Goal: Task Accomplishment & Management: Manage account settings

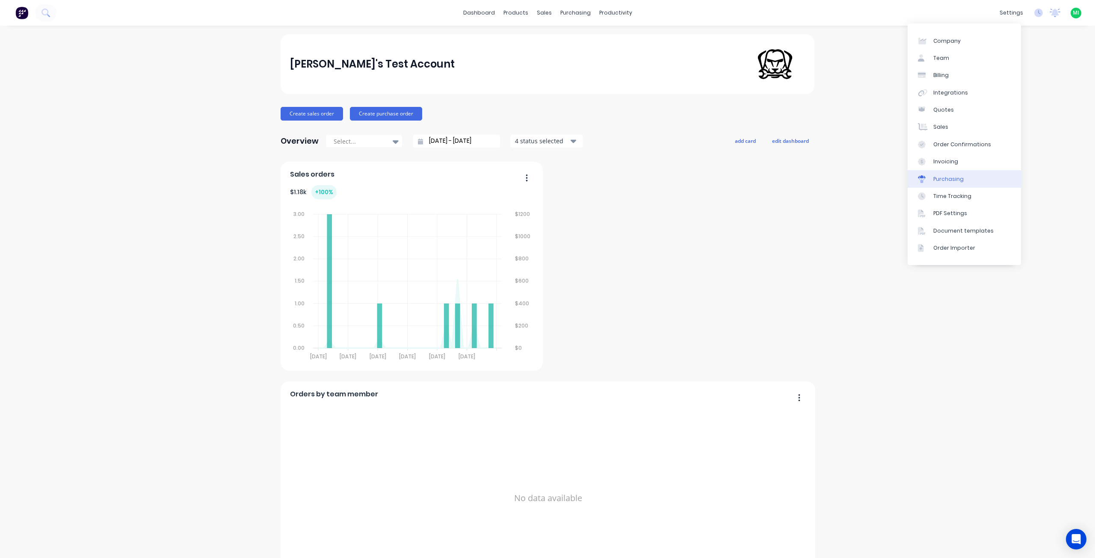
click at [949, 179] on div "Purchasing" at bounding box center [948, 179] width 30 height 8
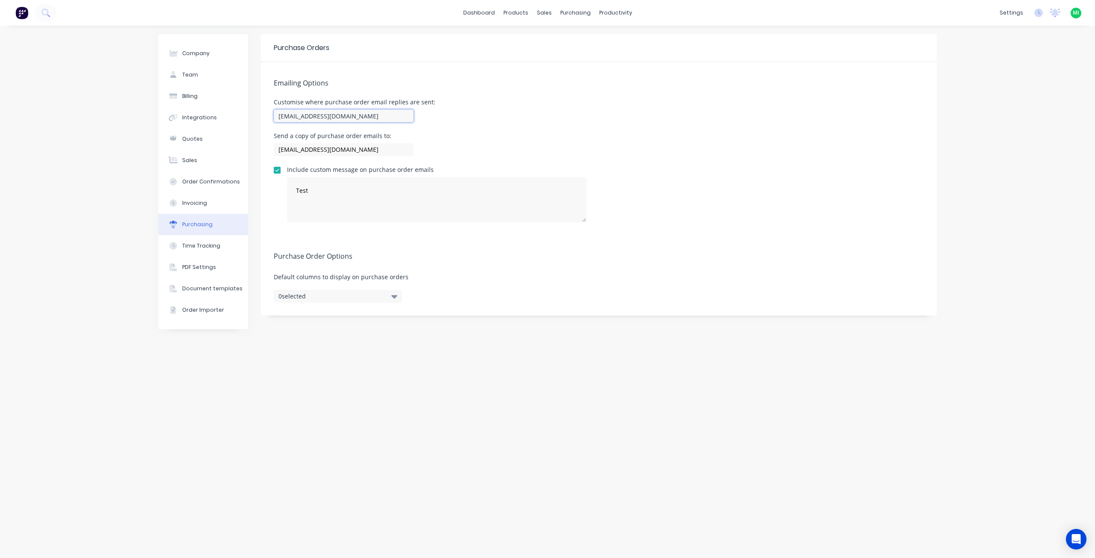
click at [356, 113] on input "maricar@factory.app" at bounding box center [344, 115] width 140 height 13
click at [523, 125] on div "Emailing Options Customise where purchase order email replies are sent: maricar…" at bounding box center [599, 148] width 676 height 173
click at [327, 118] on input "maricar@factory.app; support@factory.app" at bounding box center [344, 115] width 140 height 13
click at [342, 116] on input "maricar@factory.app; support@factory.app" at bounding box center [344, 115] width 140 height 13
drag, startPoint x: 339, startPoint y: 113, endPoint x: 347, endPoint y: 141, distance: 28.4
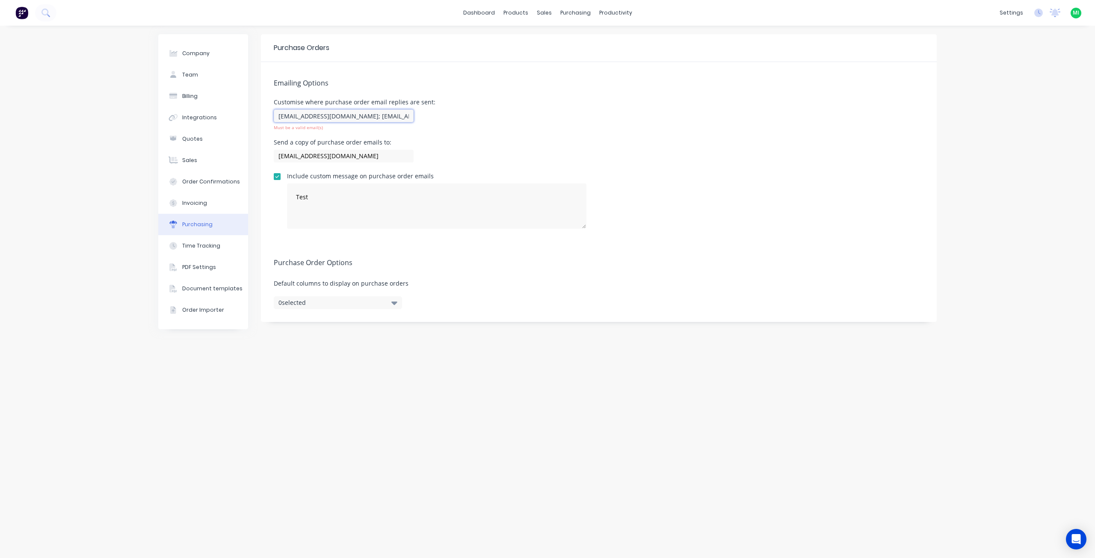
click at [339, 117] on input "maricar@factory.app; support@factory.app" at bounding box center [344, 115] width 140 height 13
type input "maricar@factory.app,support@factory.app"
click at [404, 370] on div "Purchase Orders Emailing Options Customise where purchase order email replies a…" at bounding box center [599, 291] width 676 height 515
click at [298, 403] on div "Purchase Orders Emailing Options Customise where purchase order email replies a…" at bounding box center [599, 291] width 676 height 515
drag, startPoint x: 588, startPoint y: 41, endPoint x: 581, endPoint y: 42, distance: 7.1
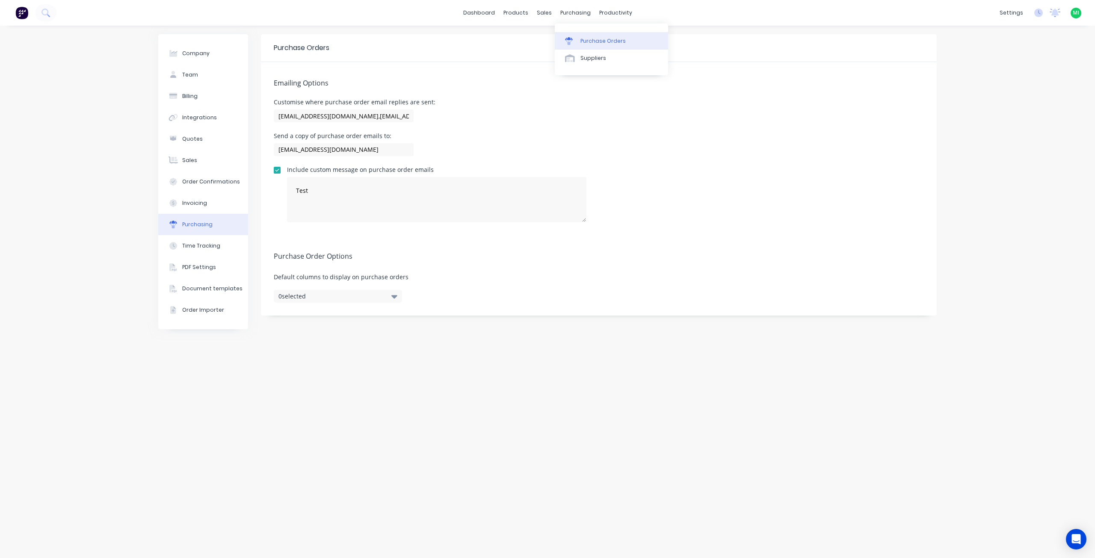
click at [588, 41] on div "Purchase Orders" at bounding box center [602, 41] width 45 height 8
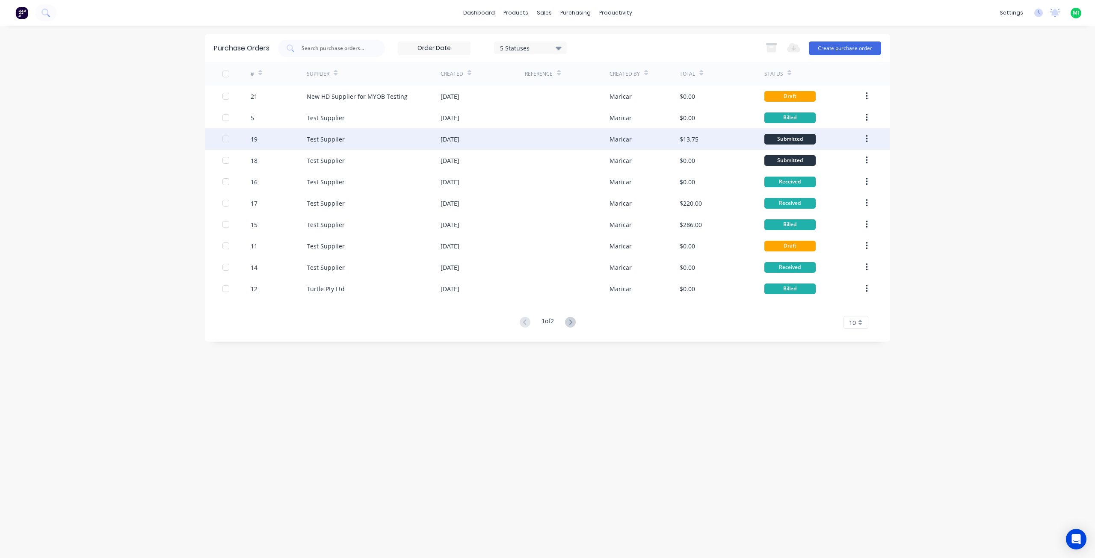
click at [349, 143] on div "Test Supplier" at bounding box center [374, 138] width 134 height 21
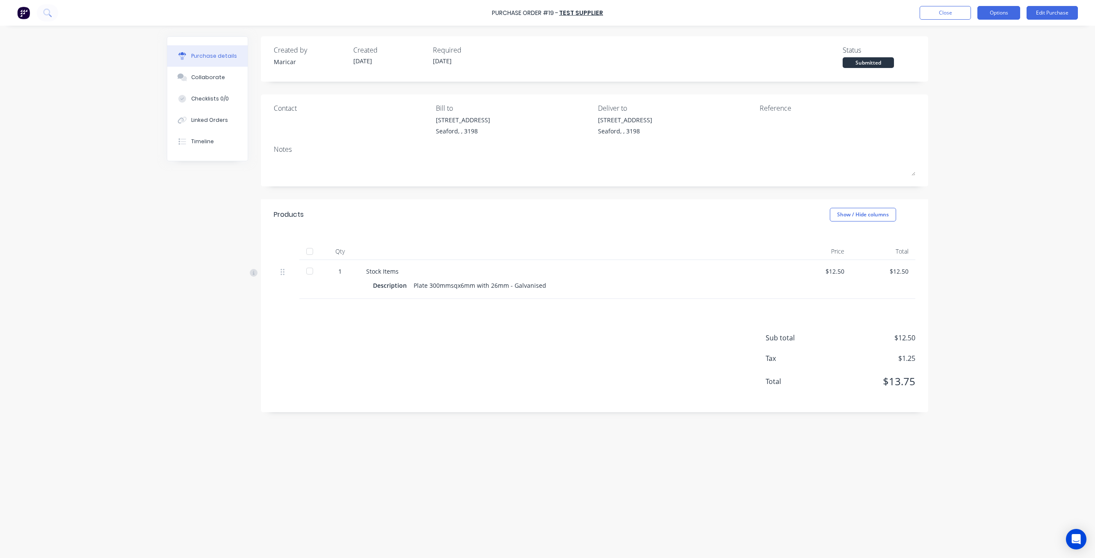
click at [998, 14] on button "Options" at bounding box center [998, 13] width 43 height 14
click at [980, 29] on div "Print / Email" at bounding box center [979, 35] width 66 height 12
click at [952, 34] on div "Back" at bounding box center [979, 35] width 66 height 12
click at [944, 18] on button "Close" at bounding box center [944, 13] width 51 height 14
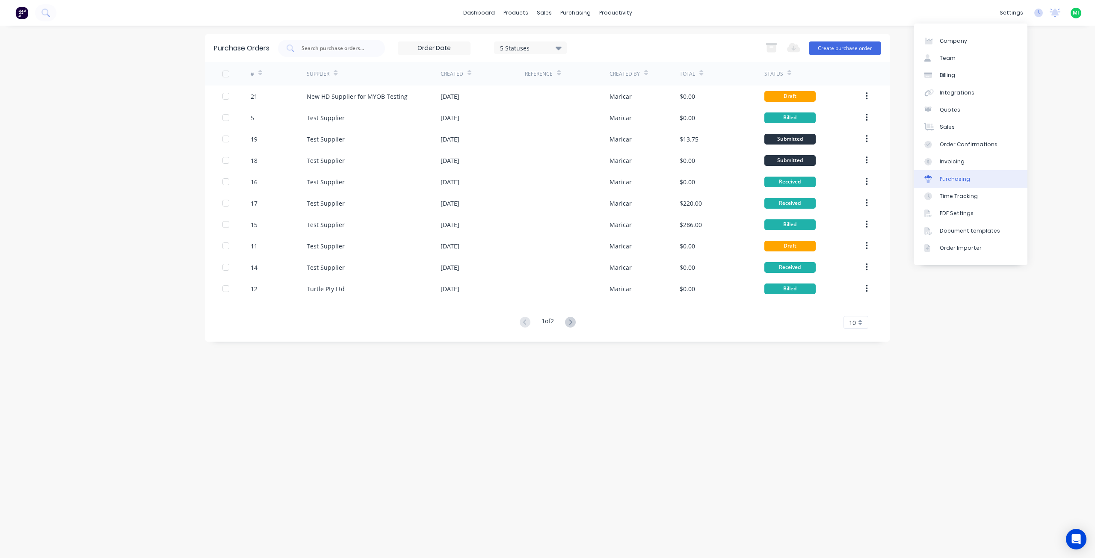
click at [955, 181] on div "Purchasing" at bounding box center [954, 179] width 30 height 8
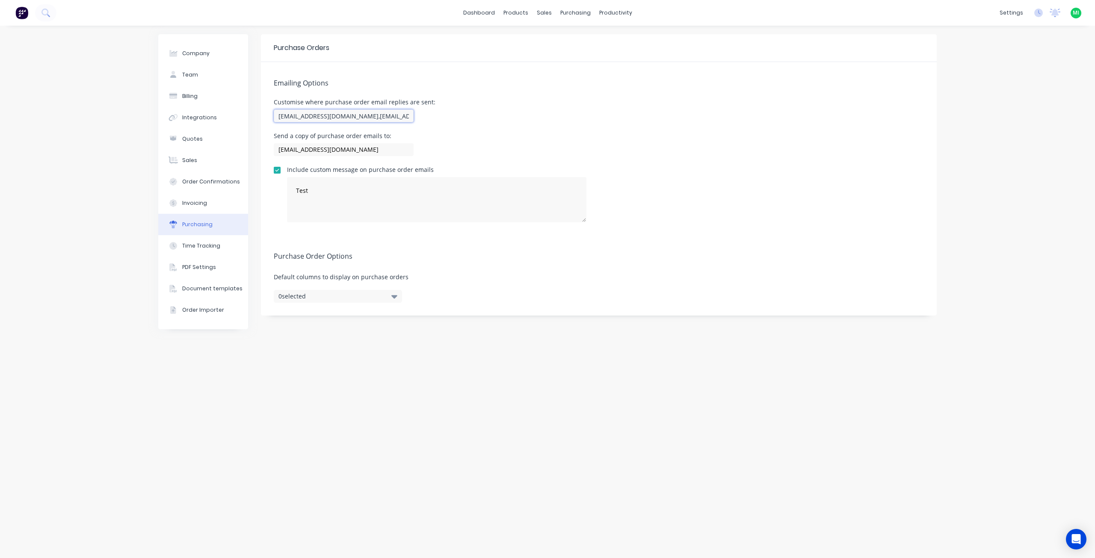
click at [366, 118] on input "maricar@factory.app,support@factory.app" at bounding box center [344, 115] width 140 height 13
drag, startPoint x: 356, startPoint y: 151, endPoint x: 200, endPoint y: 147, distance: 156.1
click at [200, 147] on div "Company Team Billing Integrations Quotes Sales Order Confirmations Invoicing Pu…" at bounding box center [547, 291] width 778 height 515
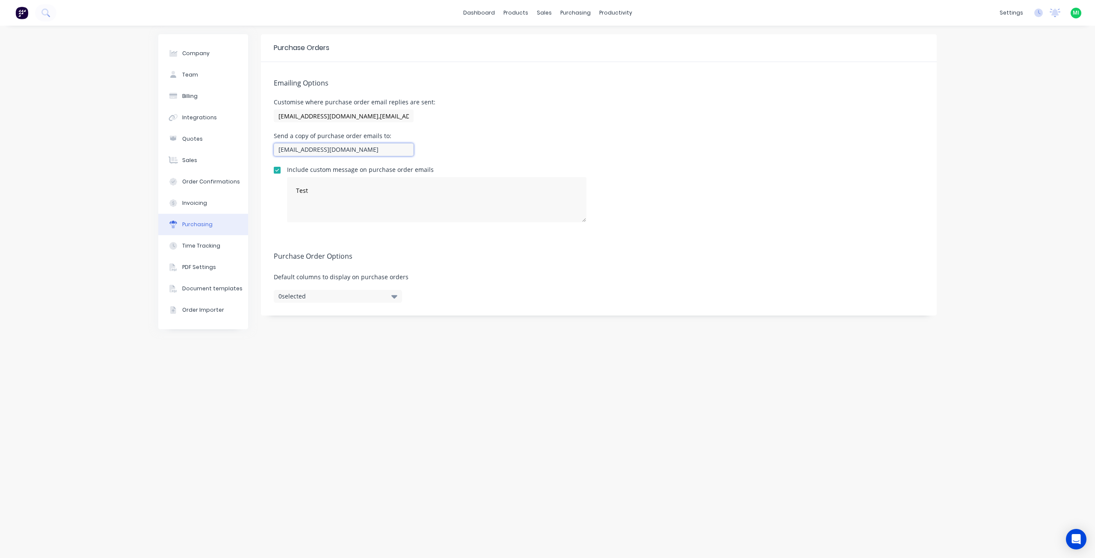
paste input ",support@factory.app"
type input "maricar@factory.app,support@factory.app"
click at [369, 436] on div "Purchase Orders Emailing Options Customise where purchase order email replies a…" at bounding box center [599, 291] width 676 height 515
click at [336, 403] on div "Purchase Orders Emailing Options Customise where purchase order email replies a…" at bounding box center [599, 291] width 676 height 515
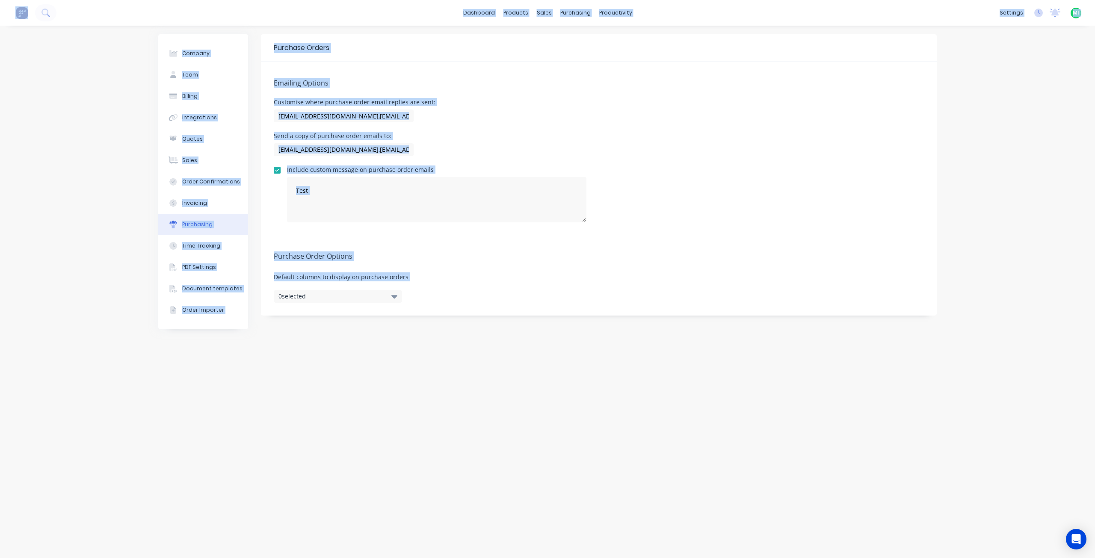
click at [336, 403] on div "Purchase Orders Emailing Options Customise where purchase order email replies a…" at bounding box center [599, 291] width 676 height 515
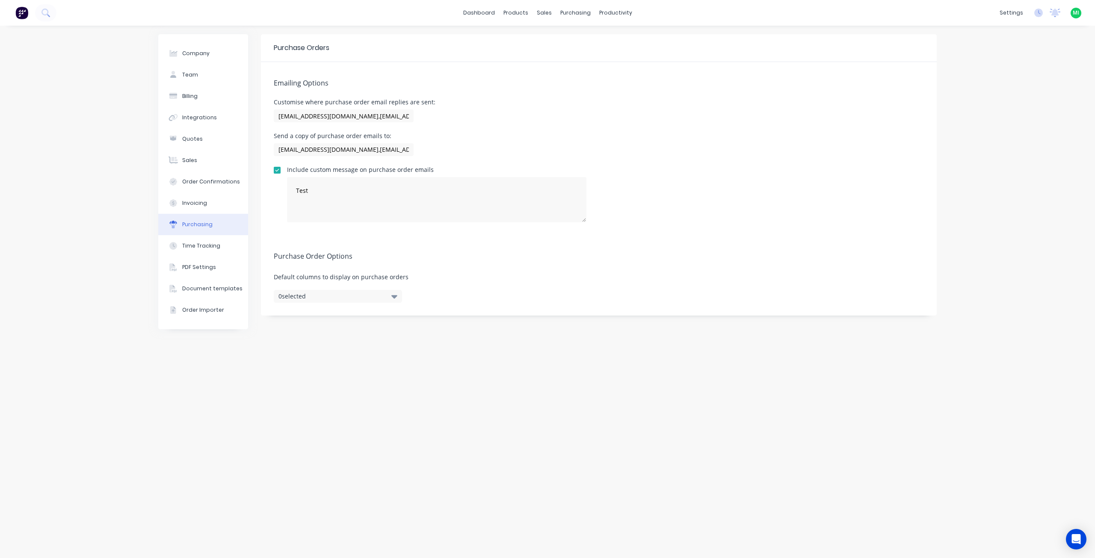
click at [202, 370] on div "Company Team Billing Integrations Quotes Sales Order Confirmations Invoicing Pu…" at bounding box center [203, 291] width 90 height 515
click at [459, 130] on div "Emailing Options Customise where purchase order email replies are sent: maricar…" at bounding box center [599, 148] width 676 height 173
click at [618, 43] on div "Purchase Orders" at bounding box center [602, 41] width 45 height 8
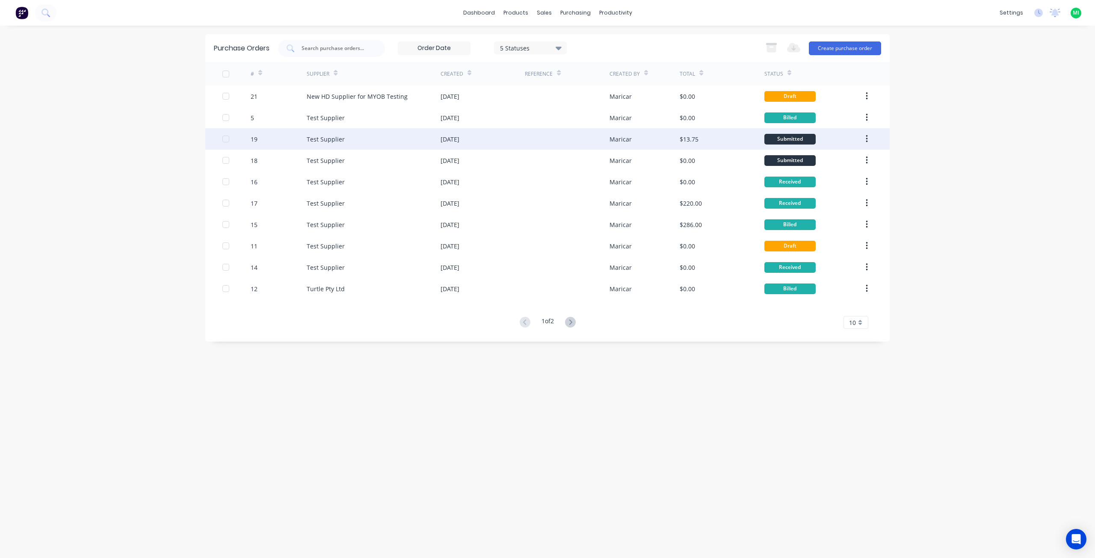
click at [831, 142] on div "Submitted" at bounding box center [813, 138] width 98 height 21
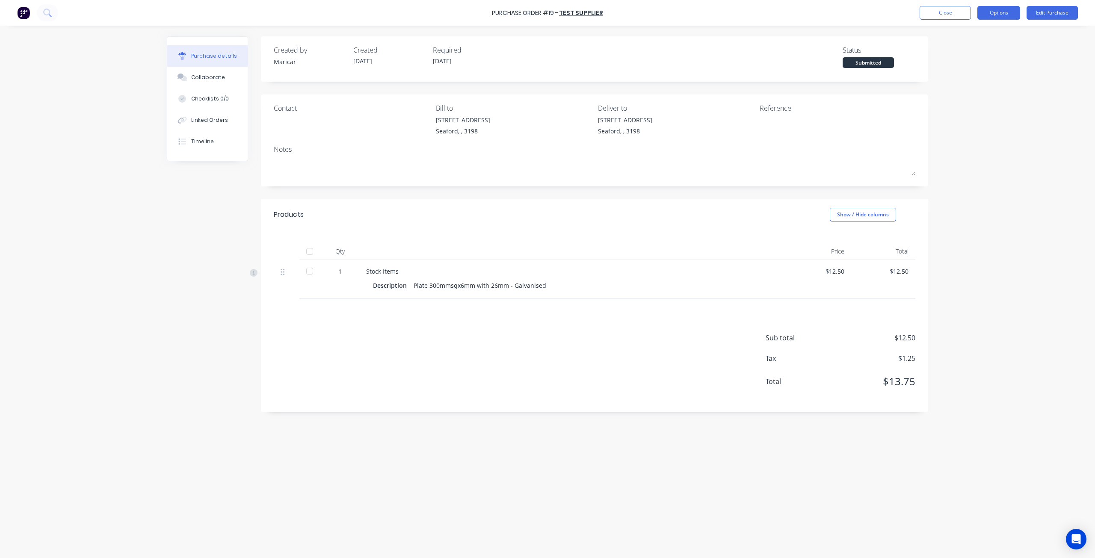
click at [985, 12] on button "Options" at bounding box center [998, 13] width 43 height 14
click at [969, 35] on div "Print / Email" at bounding box center [979, 35] width 66 height 12
click at [955, 73] on div "Without pricing" at bounding box center [979, 69] width 66 height 12
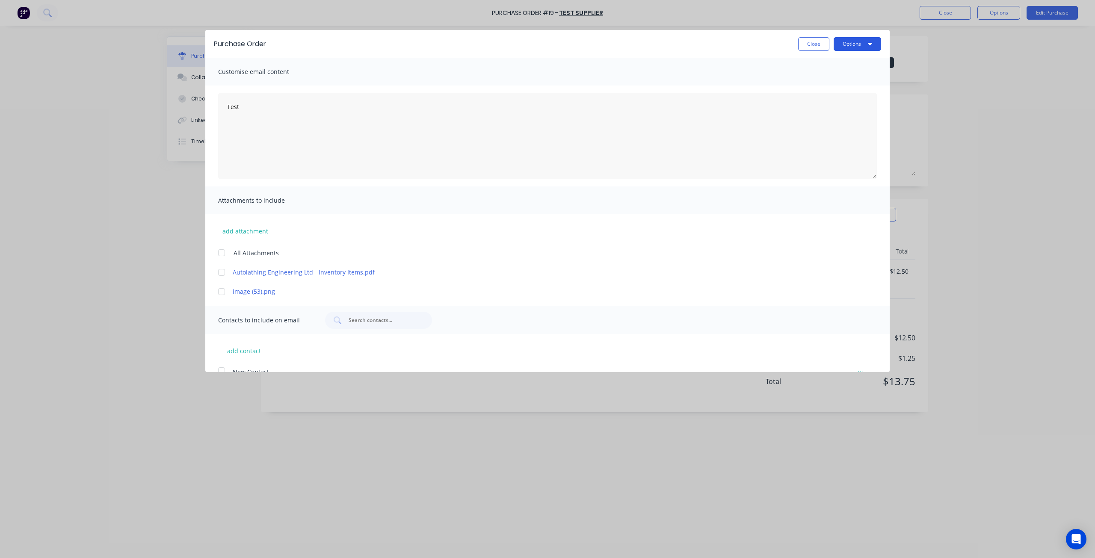
click at [847, 43] on button "Options" at bounding box center [856, 44] width 47 height 14
click at [817, 86] on div "Email" at bounding box center [840, 83] width 66 height 12
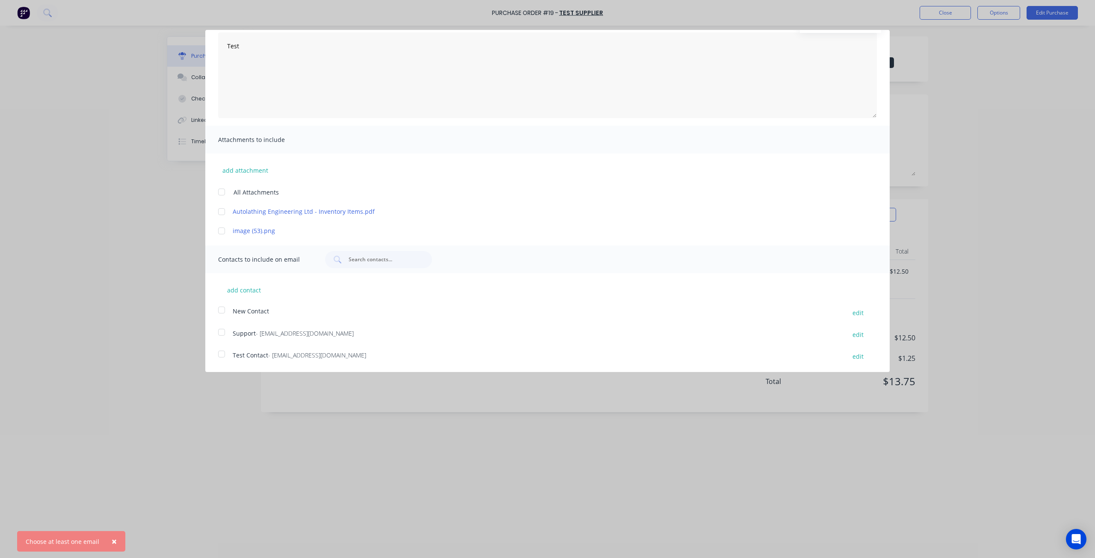
scroll to position [61, 0]
drag, startPoint x: 225, startPoint y: 350, endPoint x: 581, endPoint y: 306, distance: 358.9
click at [225, 351] on div at bounding box center [221, 353] width 17 height 17
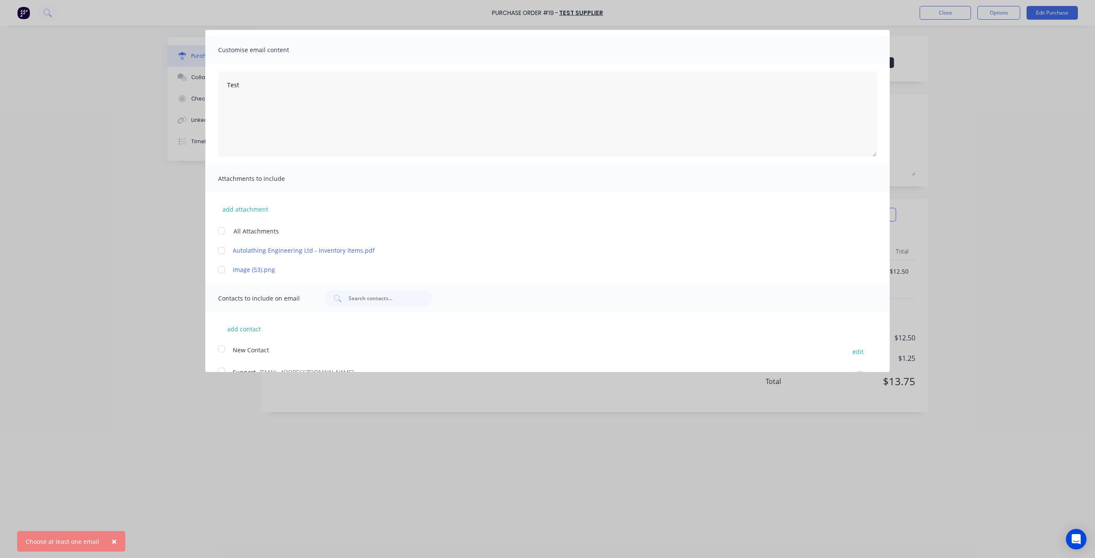
scroll to position [0, 0]
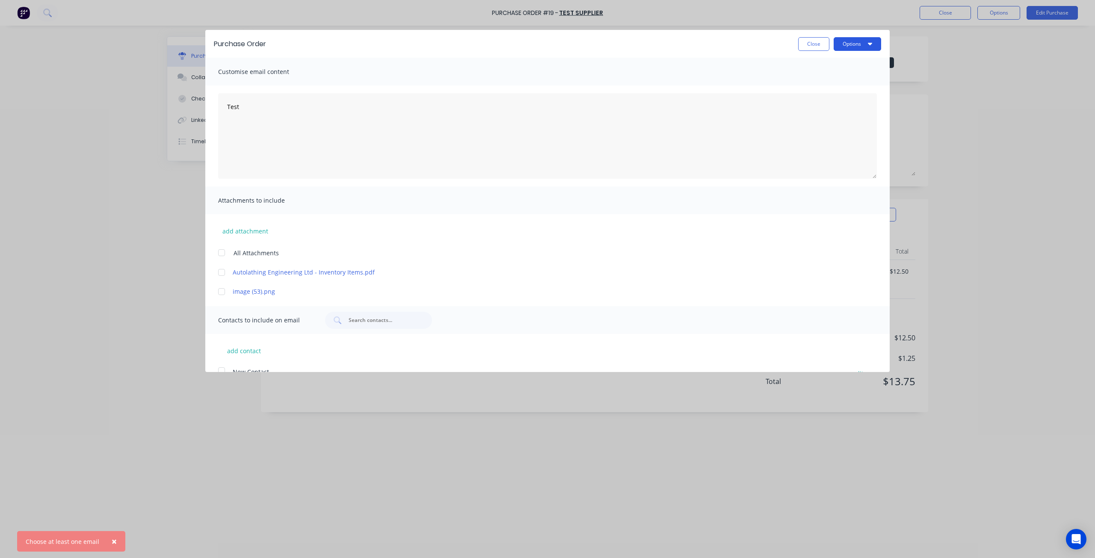
click at [847, 40] on button "Options" at bounding box center [856, 44] width 47 height 14
click at [829, 89] on div "Email" at bounding box center [840, 83] width 66 height 12
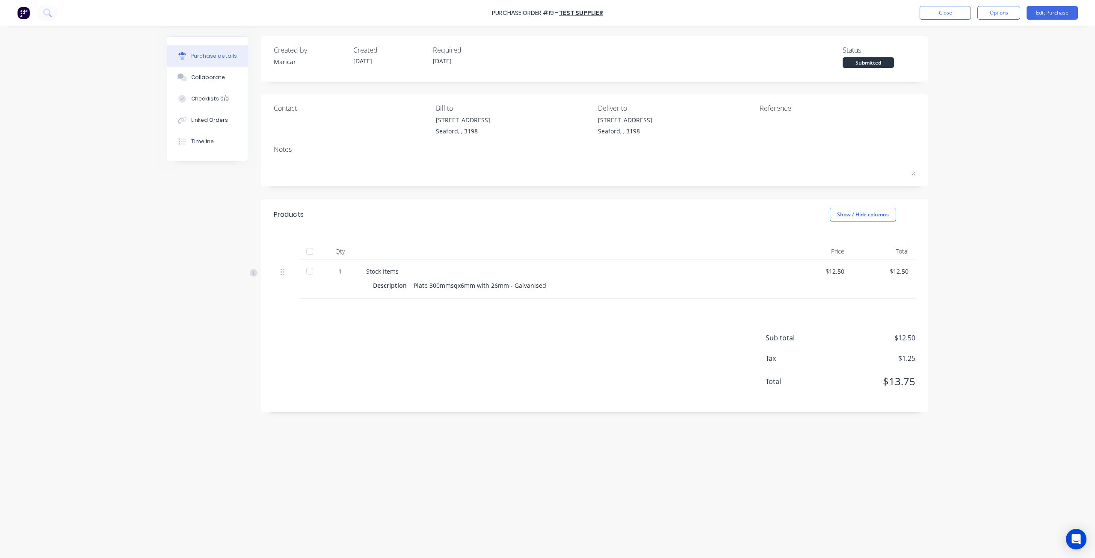
click at [29, 12] on img at bounding box center [23, 12] width 13 height 13
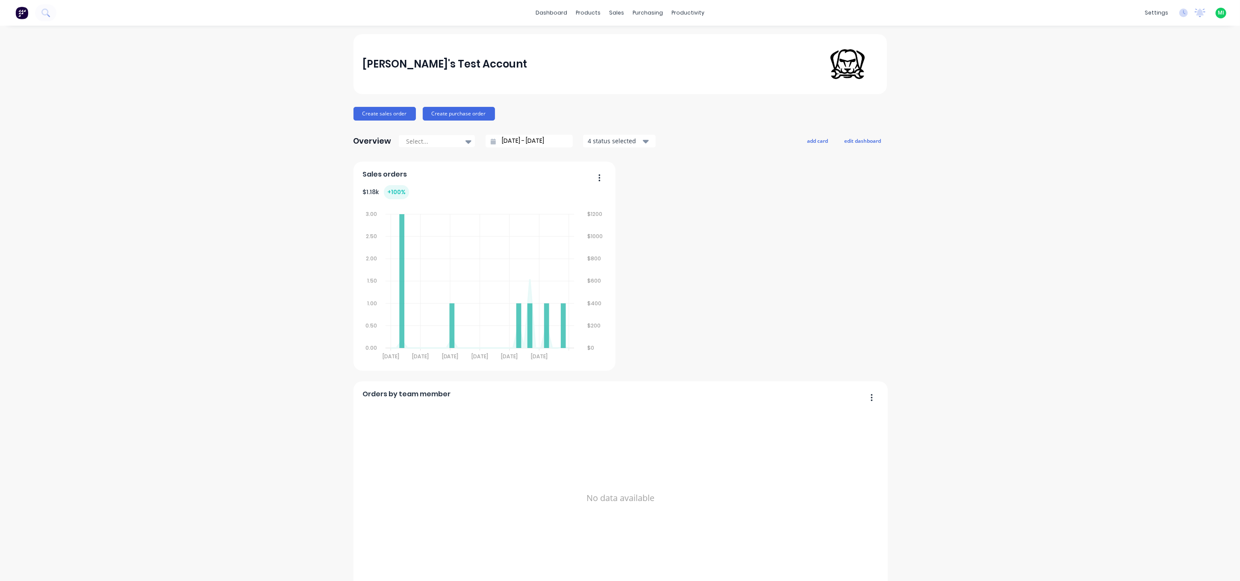
drag, startPoint x: 1213, startPoint y: 16, endPoint x: 1213, endPoint y: 21, distance: 4.7
click at [1094, 16] on span "MI" at bounding box center [1221, 13] width 6 height 8
drag, startPoint x: 1154, startPoint y: 106, endPoint x: 1148, endPoint y: 100, distance: 8.8
click at [1094, 106] on button "Sign out" at bounding box center [1167, 107] width 113 height 17
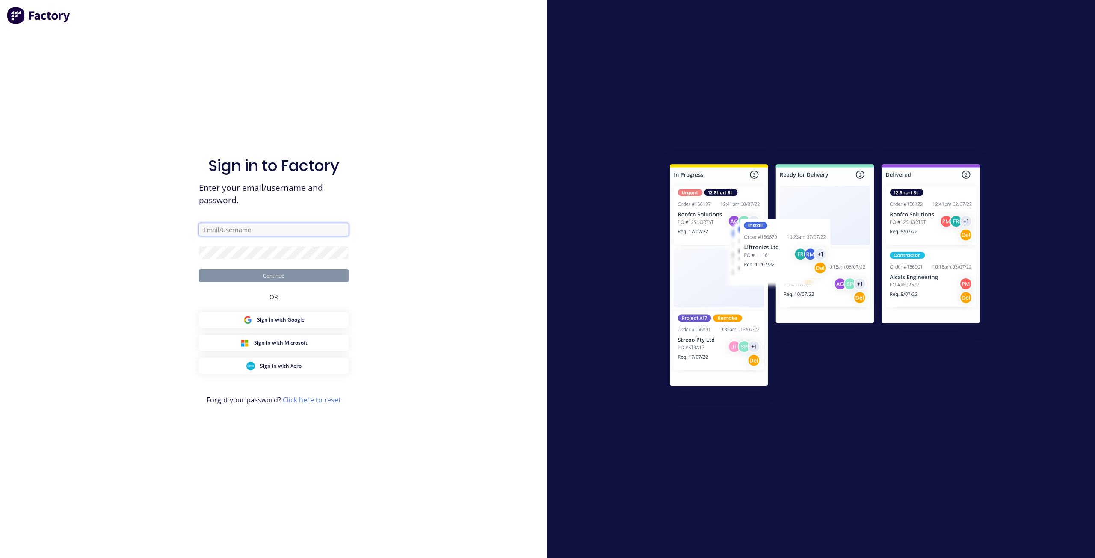
click at [270, 229] on input "text" at bounding box center [274, 229] width 150 height 13
type input "[EMAIL_ADDRESS][DOMAIN_NAME]"
